Goal: Navigation & Orientation: Find specific page/section

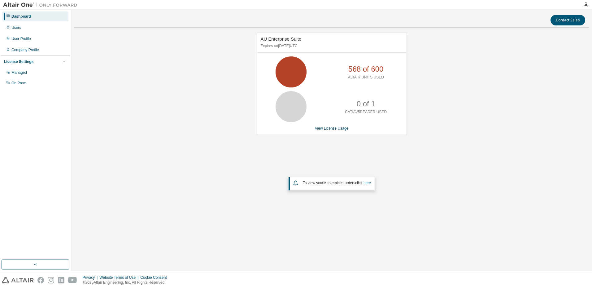
click at [199, 82] on div "AU Enterprise Suite Expires on [DATE] UTC 568 of 600 ALTAIR UNITS USED 0 of 1 C…" at bounding box center [331, 127] width 515 height 188
